Goal: Information Seeking & Learning: Check status

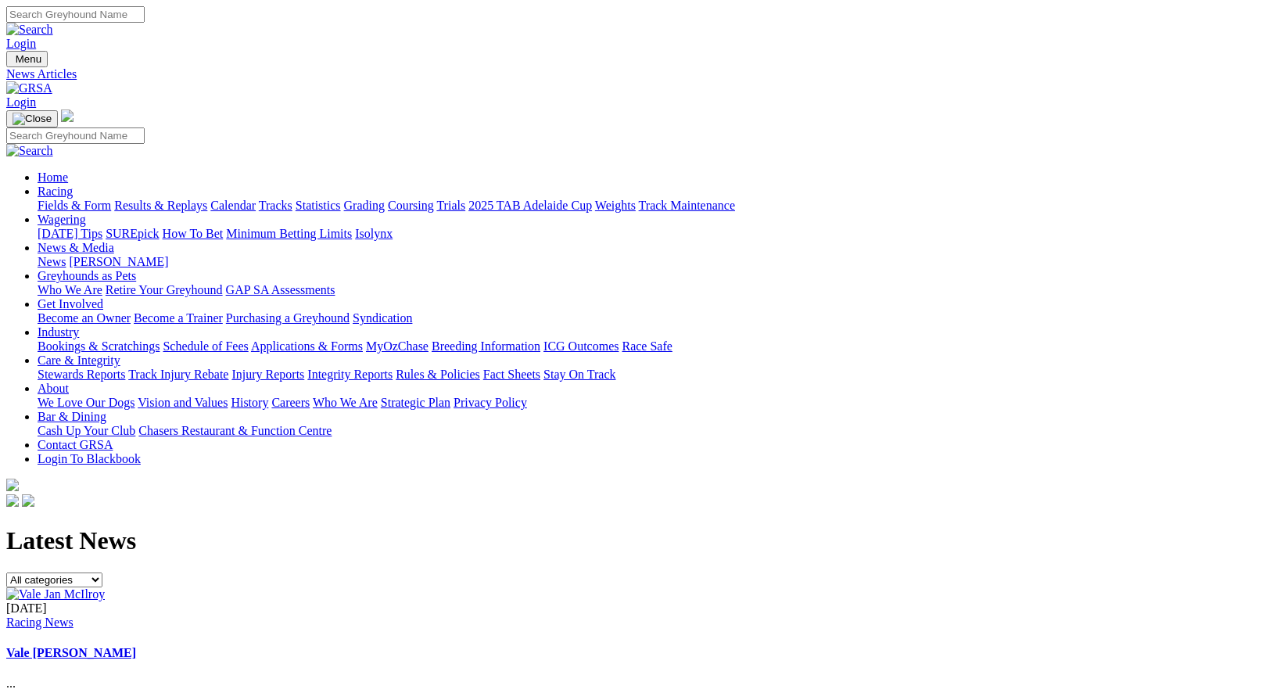
click at [73, 185] on link "Racing" at bounding box center [55, 191] width 35 height 13
click at [101, 199] on link "Fields & Form" at bounding box center [74, 205] width 73 height 13
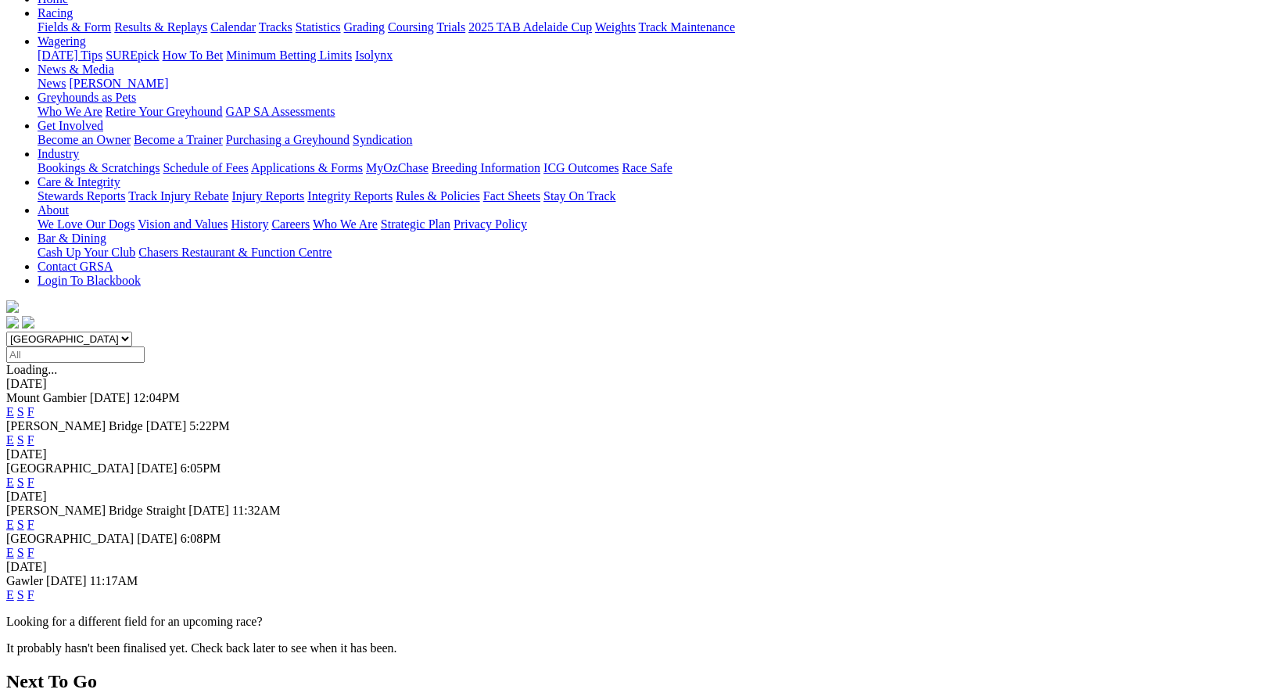
scroll to position [177, 0]
click at [34, 407] on link "F" at bounding box center [30, 413] width 7 height 13
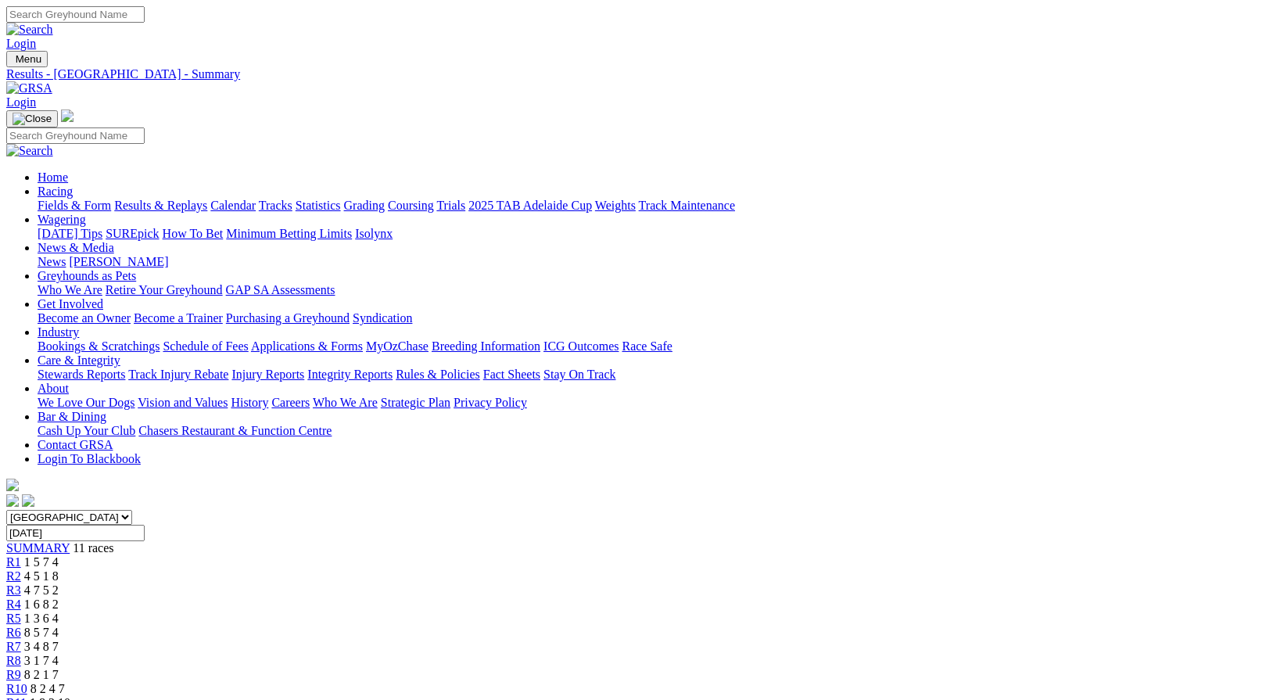
click at [207, 199] on link "Results & Replays" at bounding box center [160, 205] width 93 height 13
